Goal: Find specific page/section: Find specific page/section

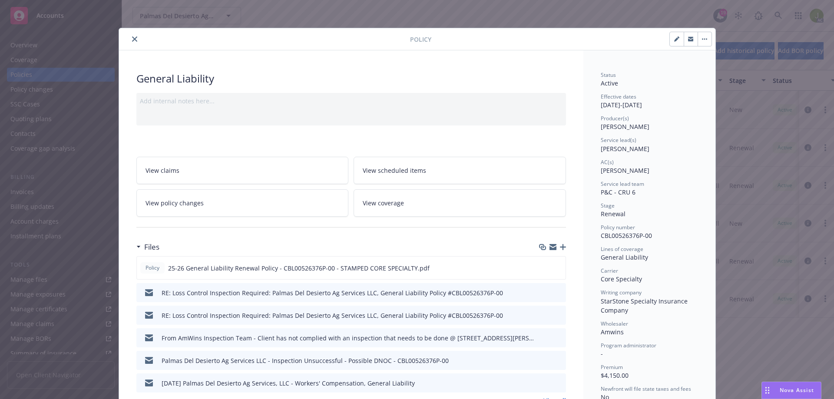
click at [129, 42] on button "close" at bounding box center [134, 39] width 10 height 10
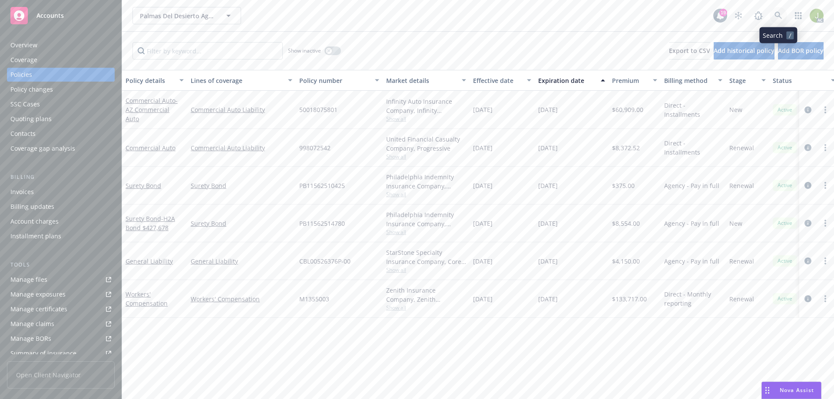
click at [781, 18] on icon at bounding box center [777, 15] width 7 height 7
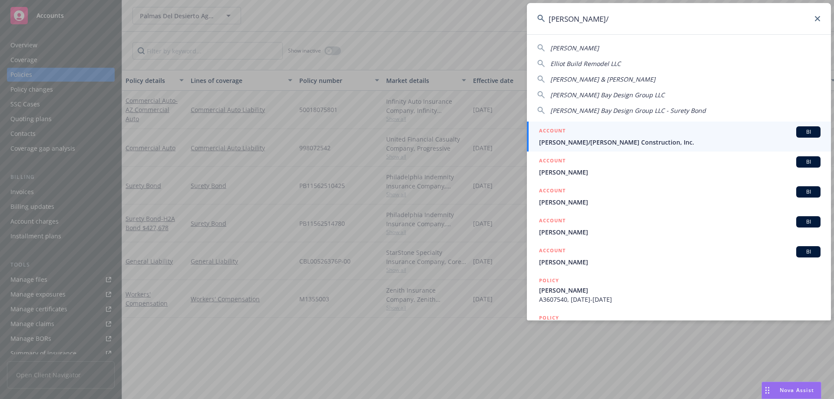
type input "[PERSON_NAME]/"
click at [598, 137] on div "ACCOUNT BI" at bounding box center [679, 131] width 281 height 11
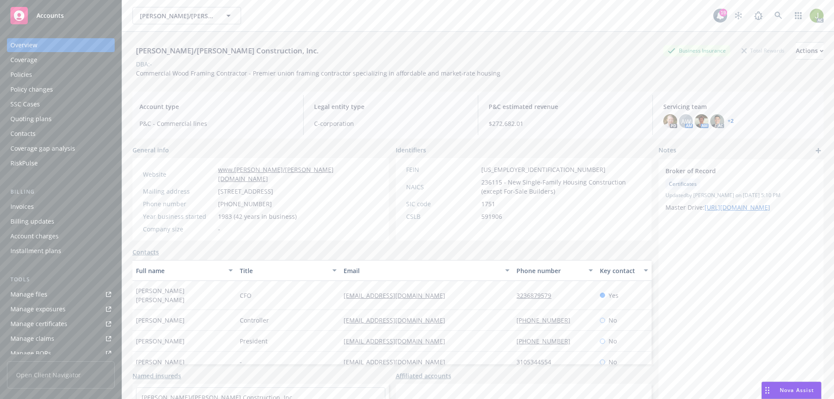
click at [60, 207] on div "Invoices" at bounding box center [60, 207] width 101 height 14
